Goal: Task Accomplishment & Management: Complete application form

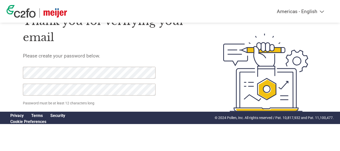
scroll to position [28, 0]
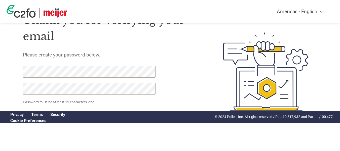
click at [54, 15] on img at bounding box center [55, 12] width 23 height 9
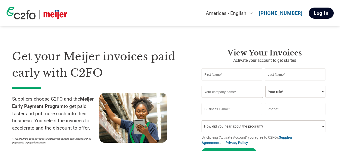
click at [325, 13] on link "Log In" at bounding box center [321, 13] width 25 height 11
